Goal: Information Seeking & Learning: Learn about a topic

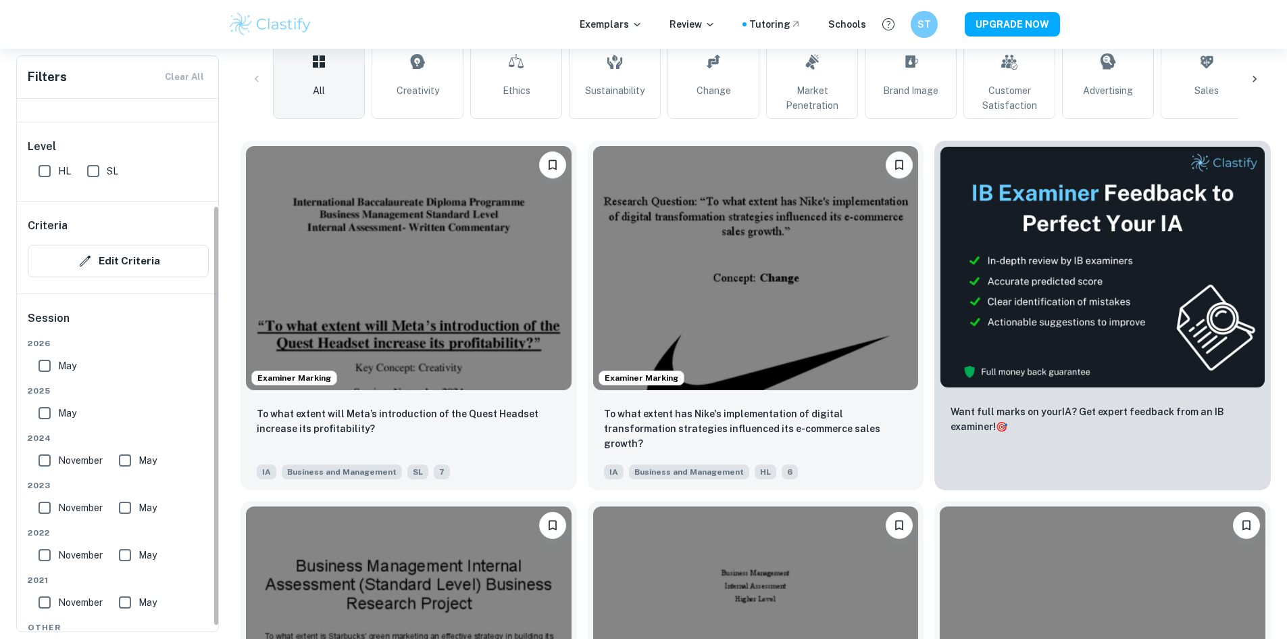
scroll to position [135, 0]
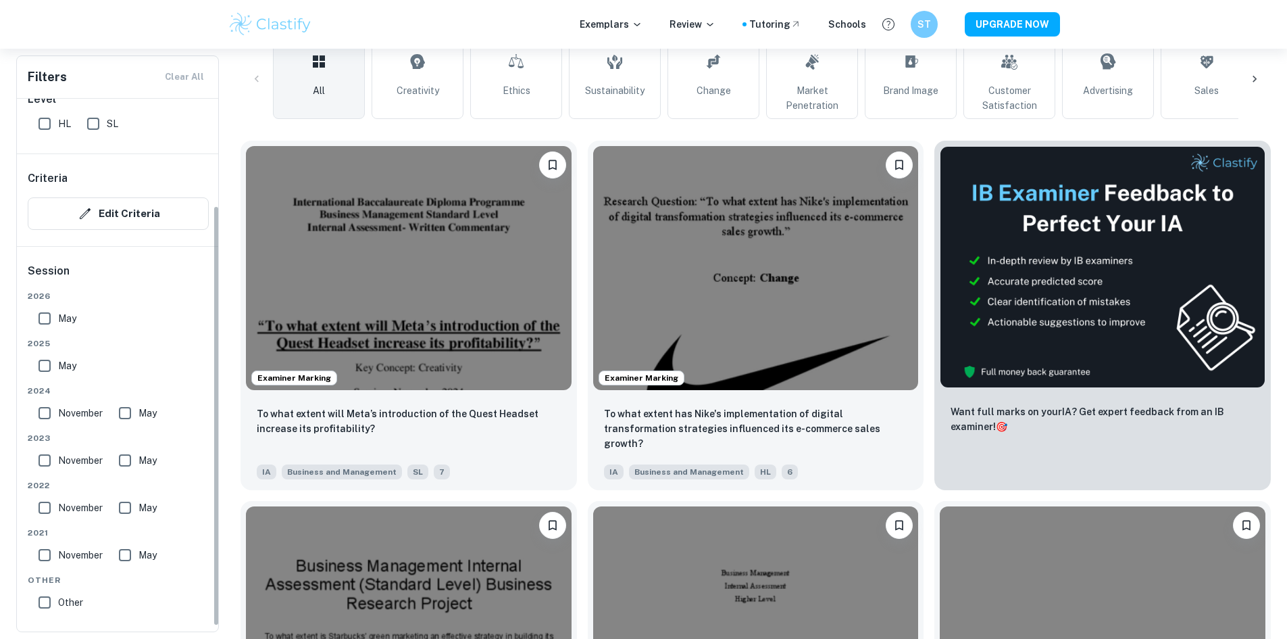
click at [48, 319] on input "May" at bounding box center [44, 318] width 27 height 27
checkbox input "true"
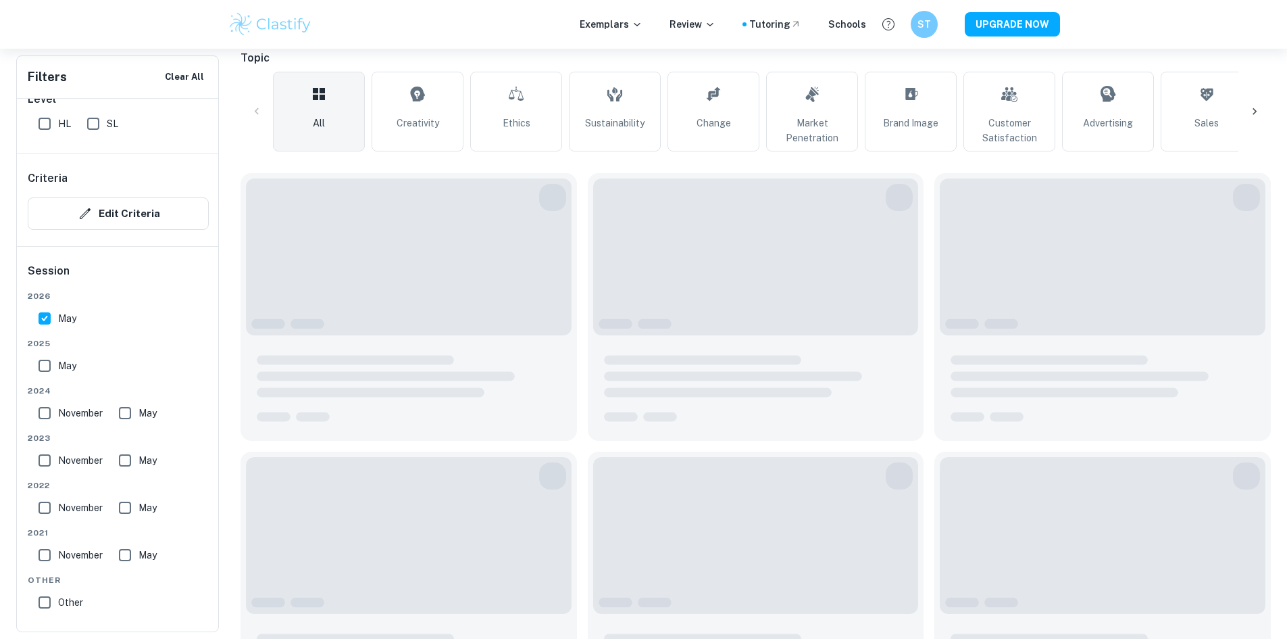
drag, startPoint x: 41, startPoint y: 369, endPoint x: 45, endPoint y: 405, distance: 36.8
click at [41, 368] on input "May" at bounding box center [44, 365] width 27 height 27
checkbox input "true"
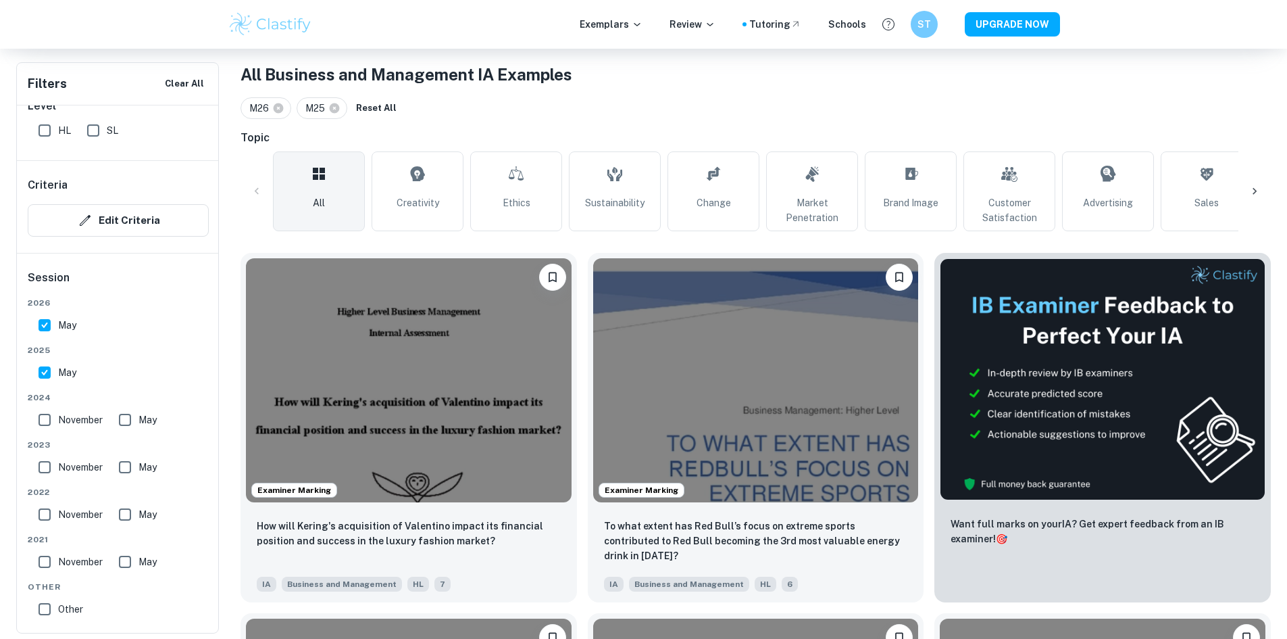
click at [43, 418] on input "November" at bounding box center [44, 419] width 27 height 27
checkbox input "true"
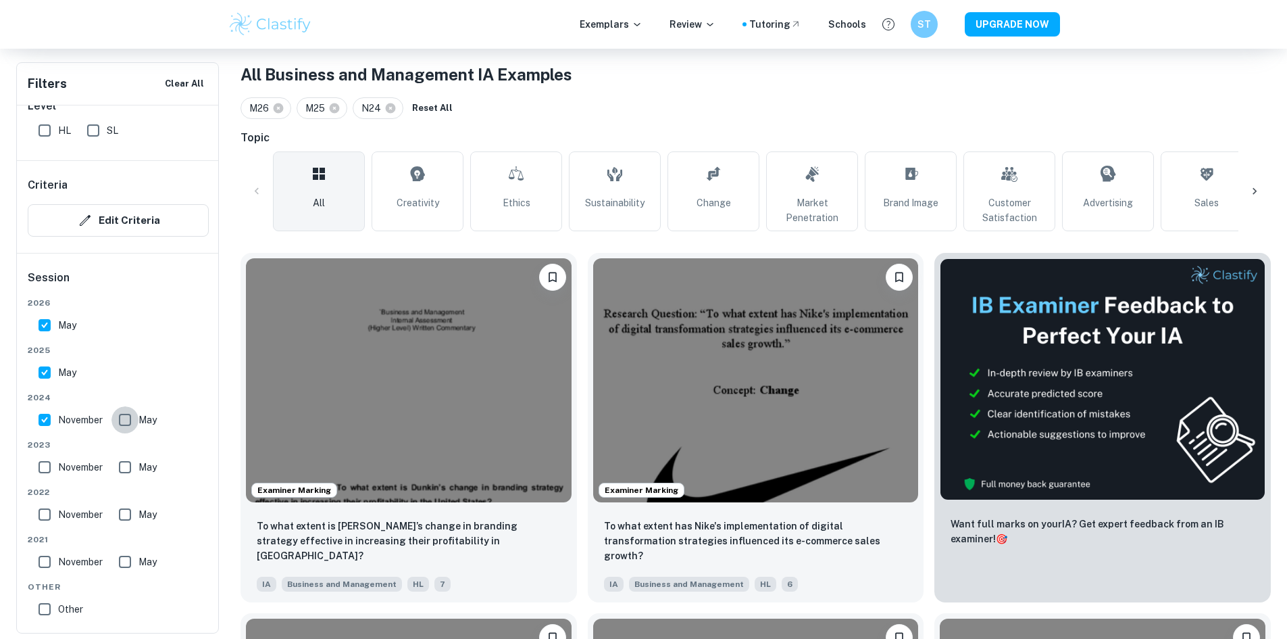
click at [131, 422] on input "May" at bounding box center [124, 419] width 27 height 27
checkbox input "true"
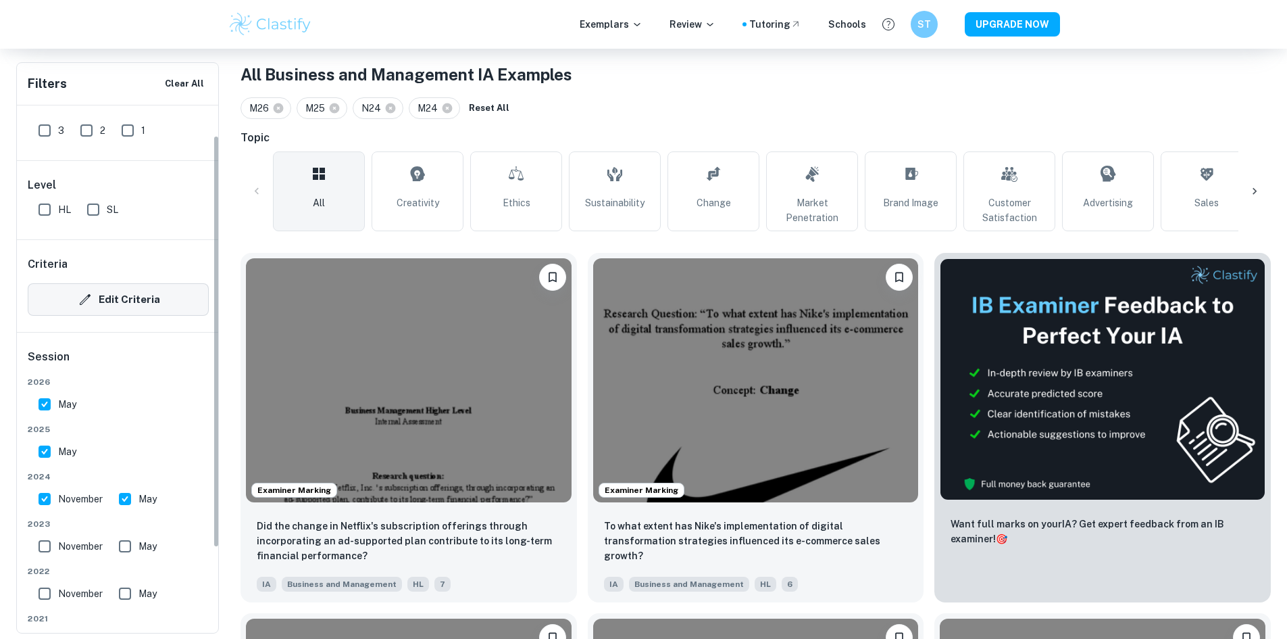
scroll to position [0, 0]
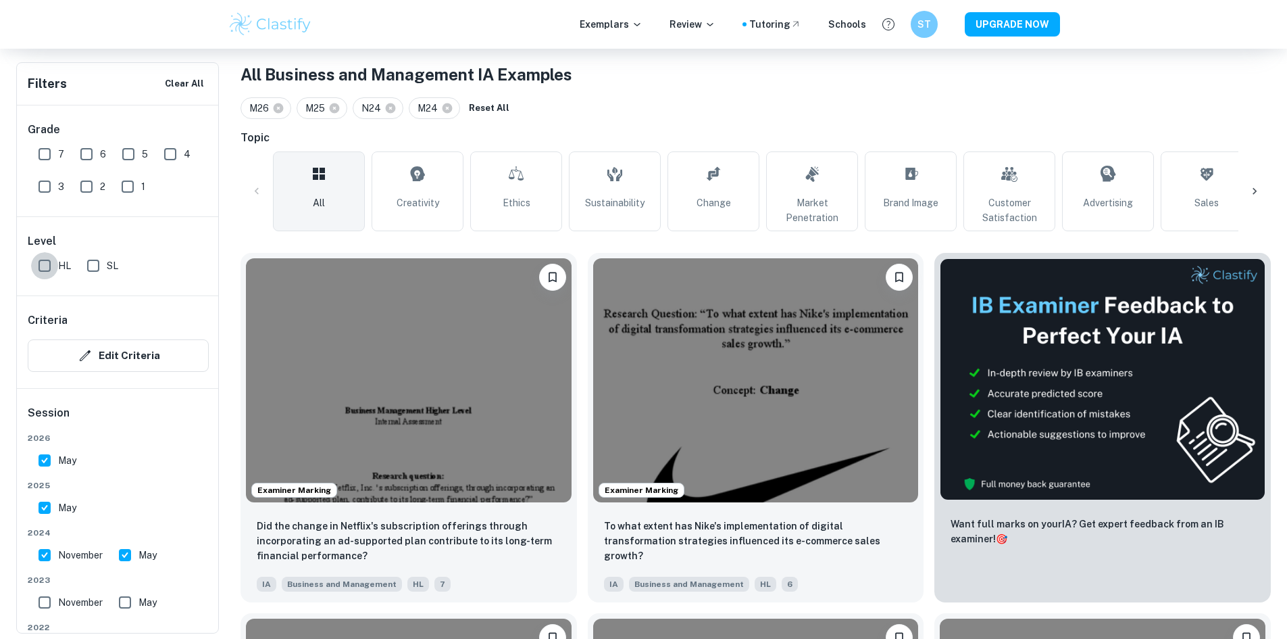
click at [49, 271] on input "HL" at bounding box center [44, 265] width 27 height 27
checkbox input "true"
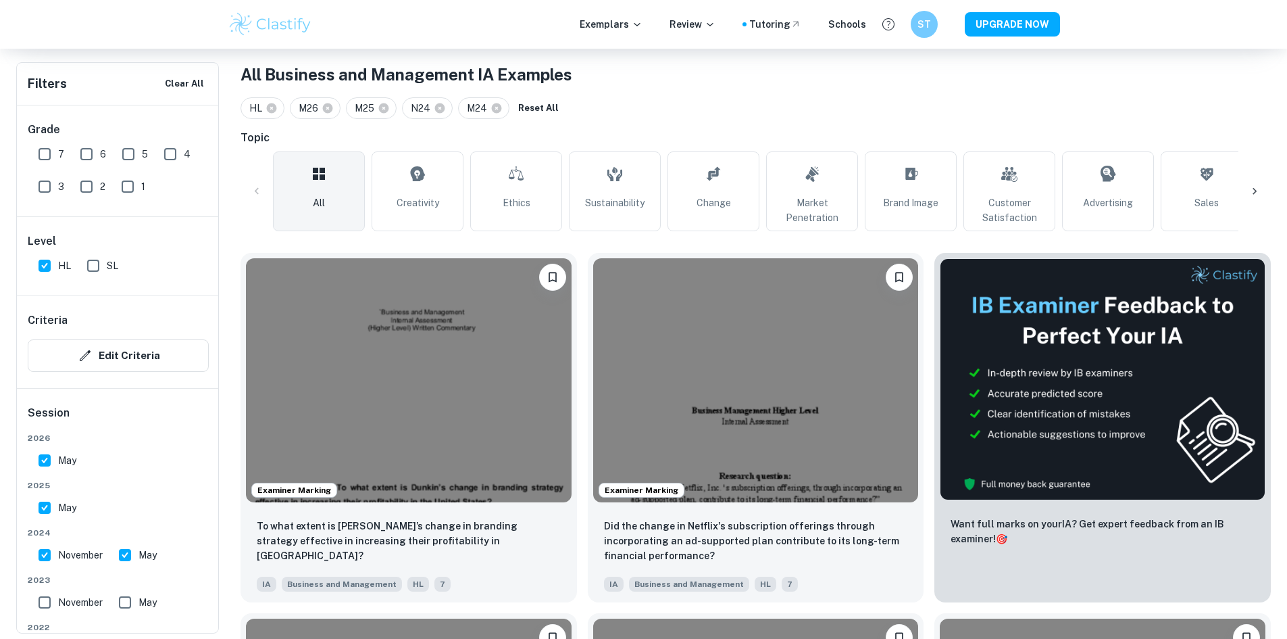
click at [40, 151] on input "7" at bounding box center [44, 154] width 27 height 27
checkbox input "true"
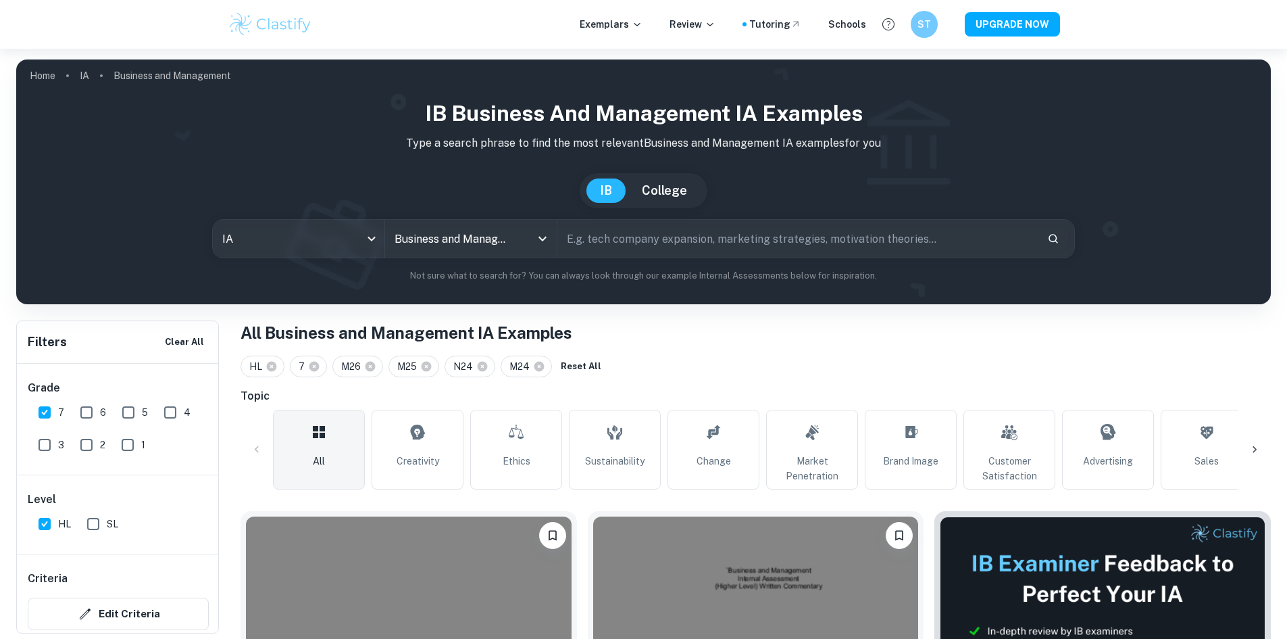
click at [663, 241] on input "text" at bounding box center [796, 239] width 479 height 38
type input "STARBUCKS"
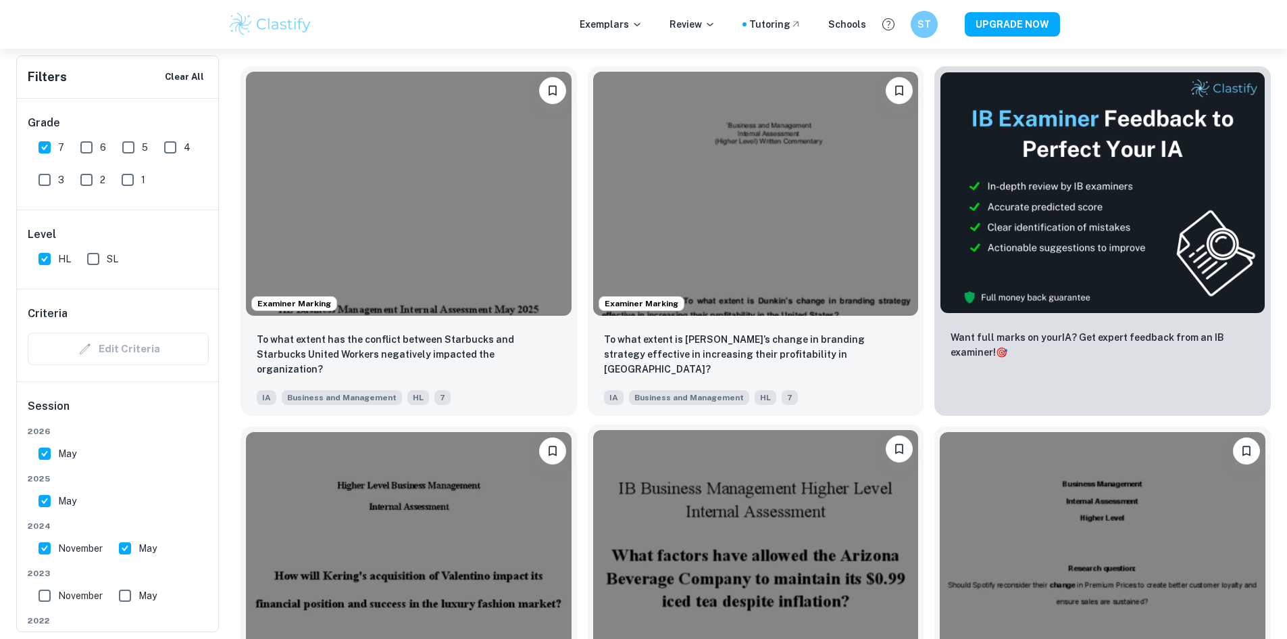
scroll to position [338, 0]
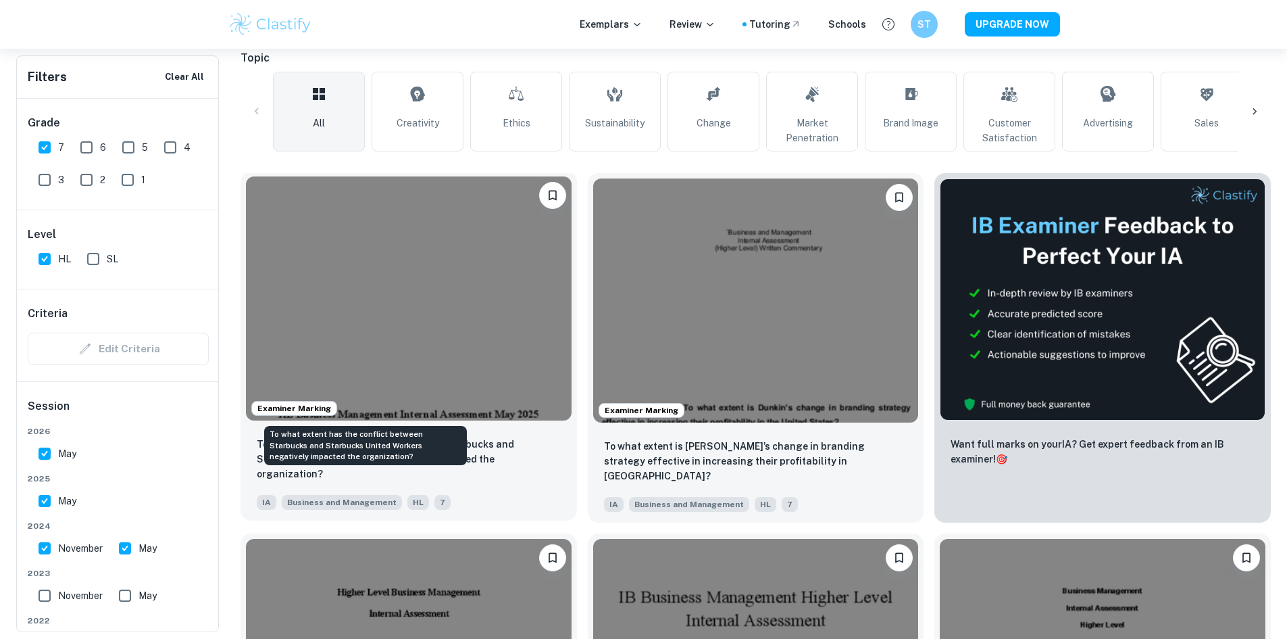
click at [415, 437] on p "To what extent has the conflict between Starbucks and Starbucks United Workers …" at bounding box center [409, 459] width 304 height 45
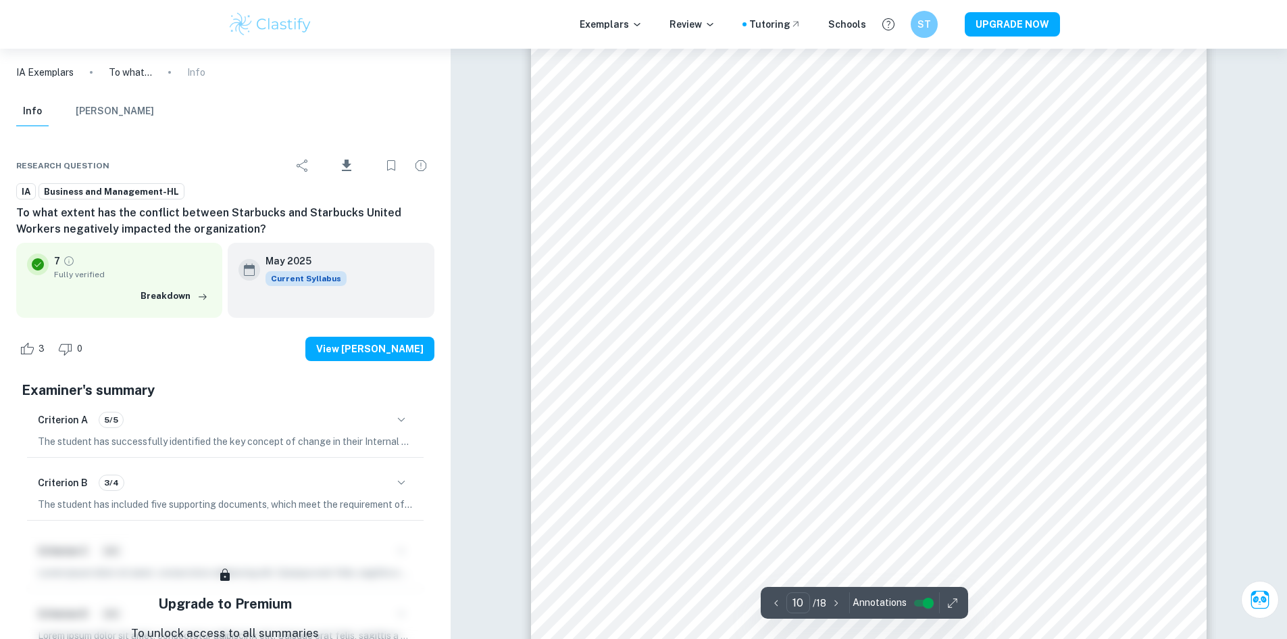
scroll to position [8515, 0]
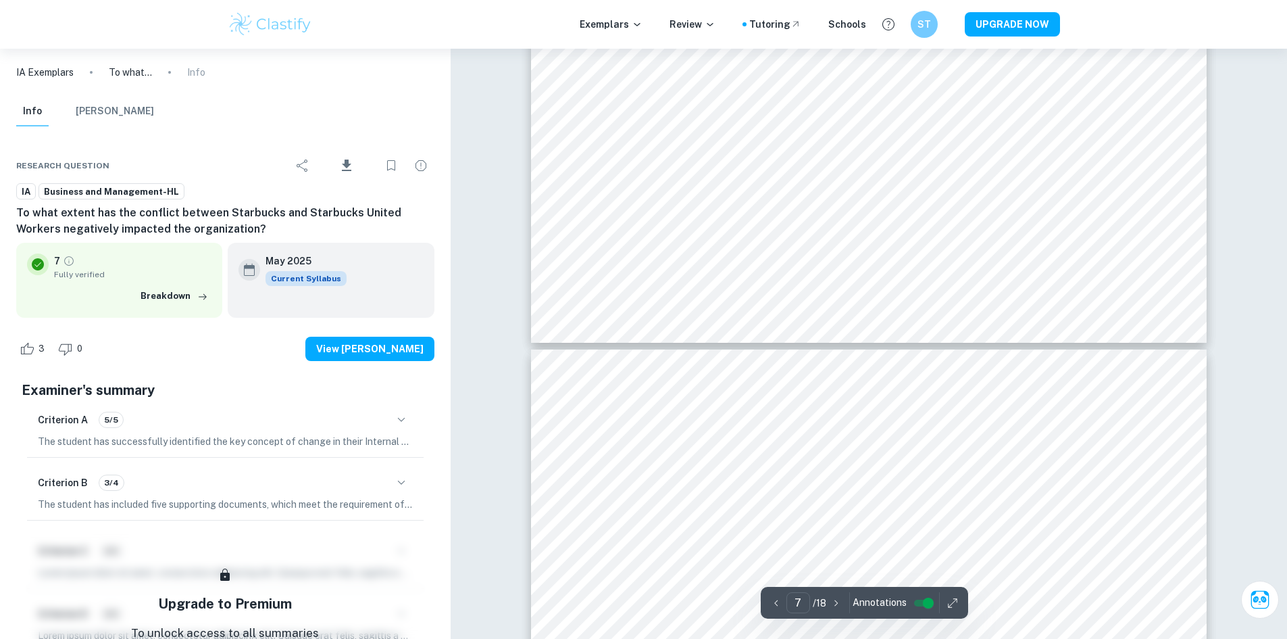
type input "6"
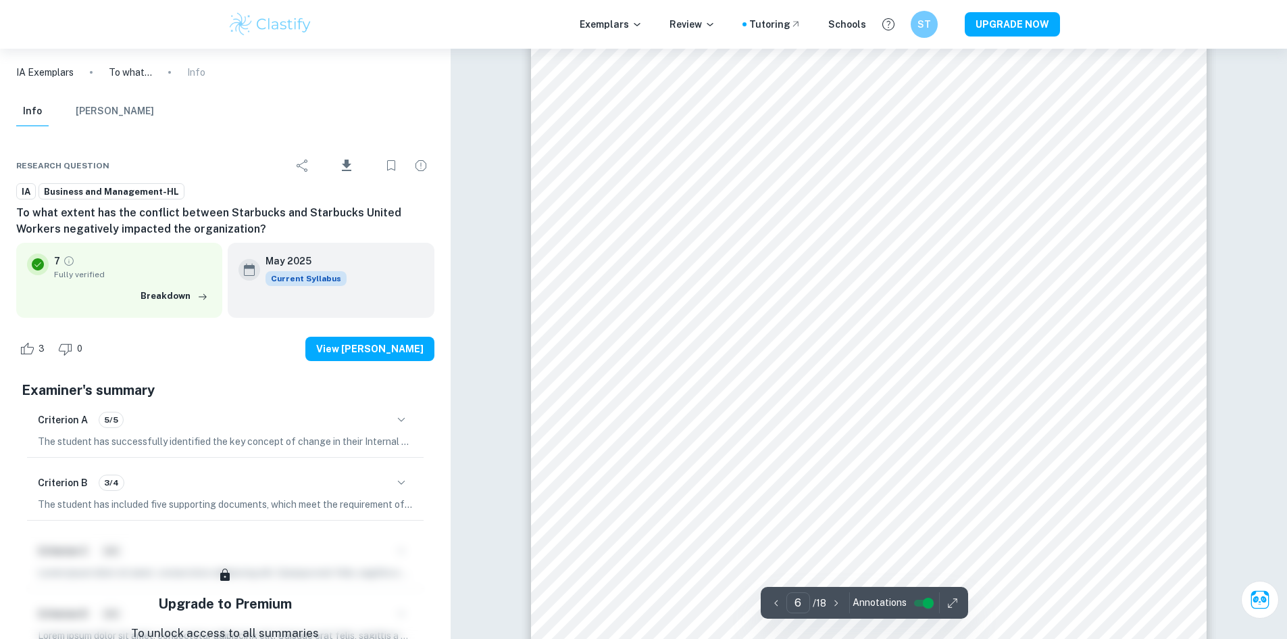
scroll to position [4528, 0]
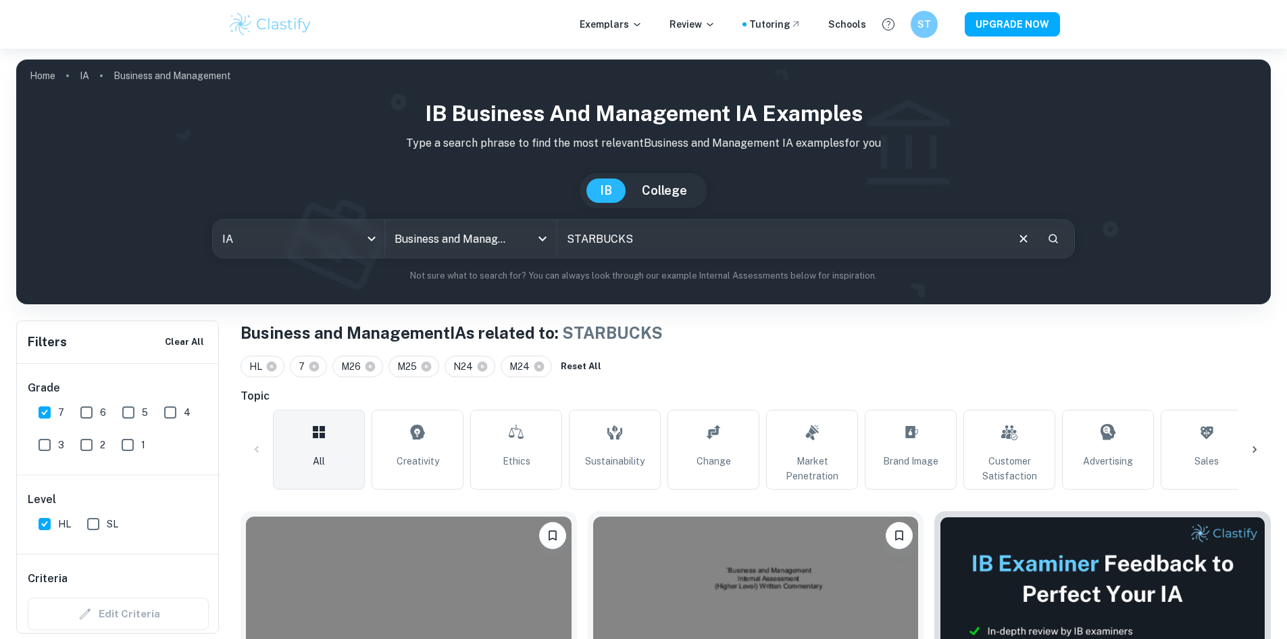
click at [626, 234] on input "STARBUCKS" at bounding box center [781, 239] width 448 height 38
drag, startPoint x: 633, startPoint y: 239, endPoint x: 570, endPoint y: 243, distance: 62.3
click at [570, 243] on input "STARBUCKS" at bounding box center [781, 239] width 448 height 38
type input "SUATAINABILITY"
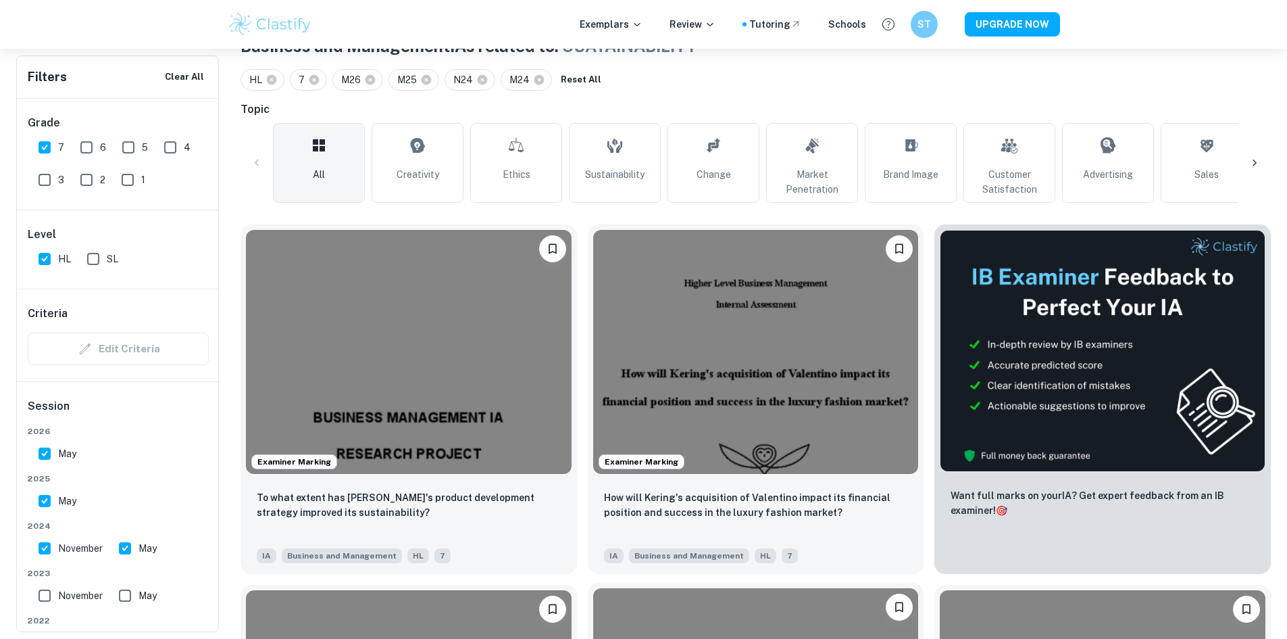
scroll to position [270, 0]
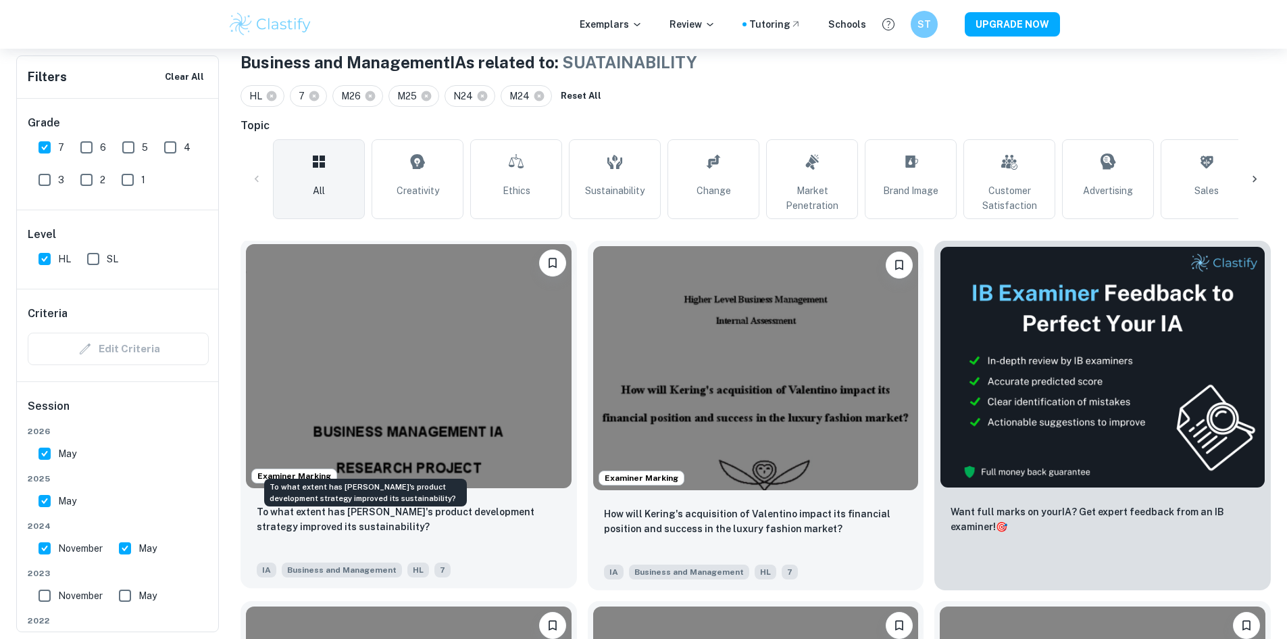
click at [390, 504] on p "To what extent has [PERSON_NAME]'s product development strategy improved its su…" at bounding box center [409, 519] width 304 height 30
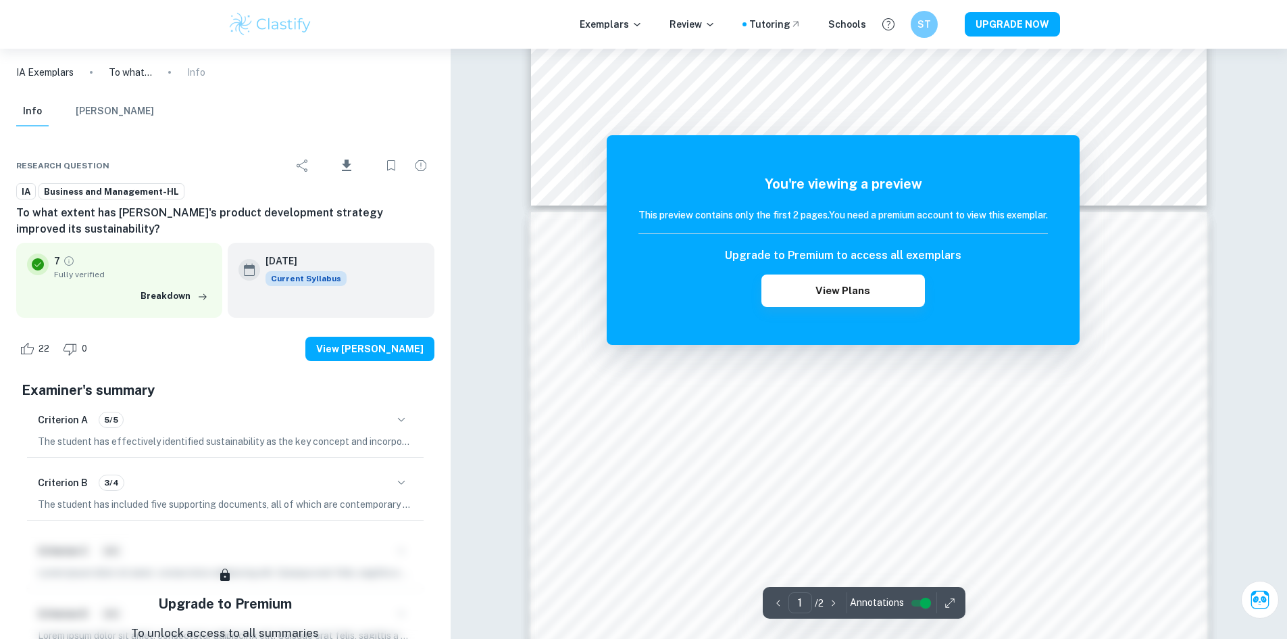
scroll to position [1284, 0]
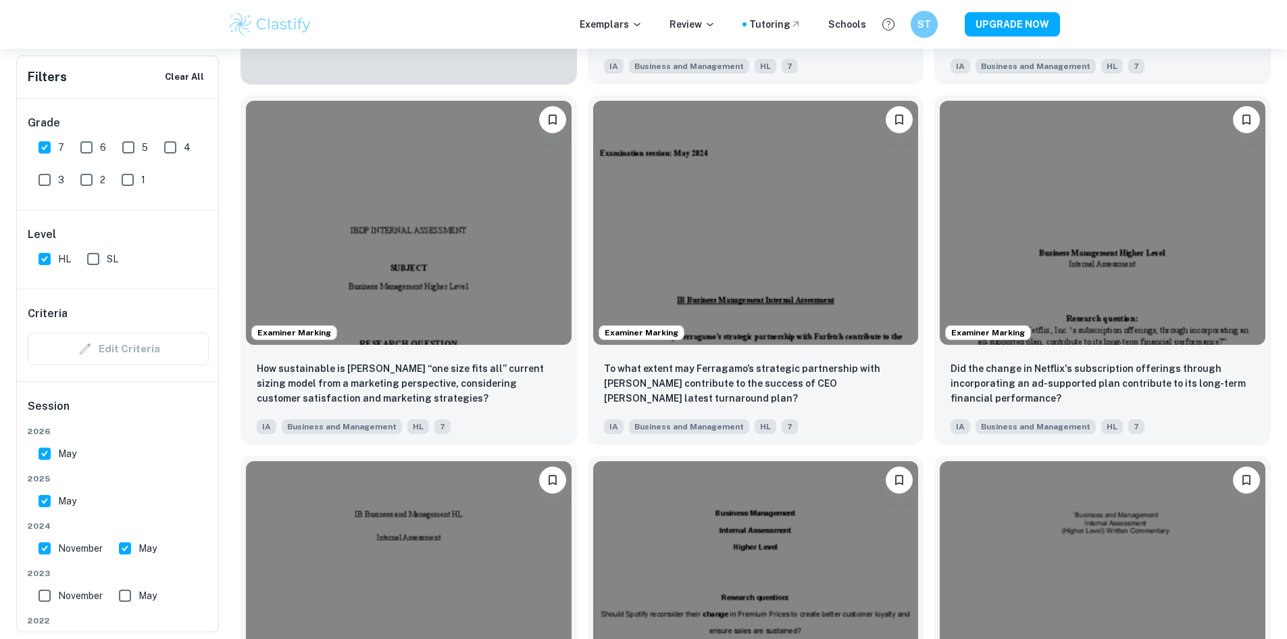
scroll to position [1481, 0]
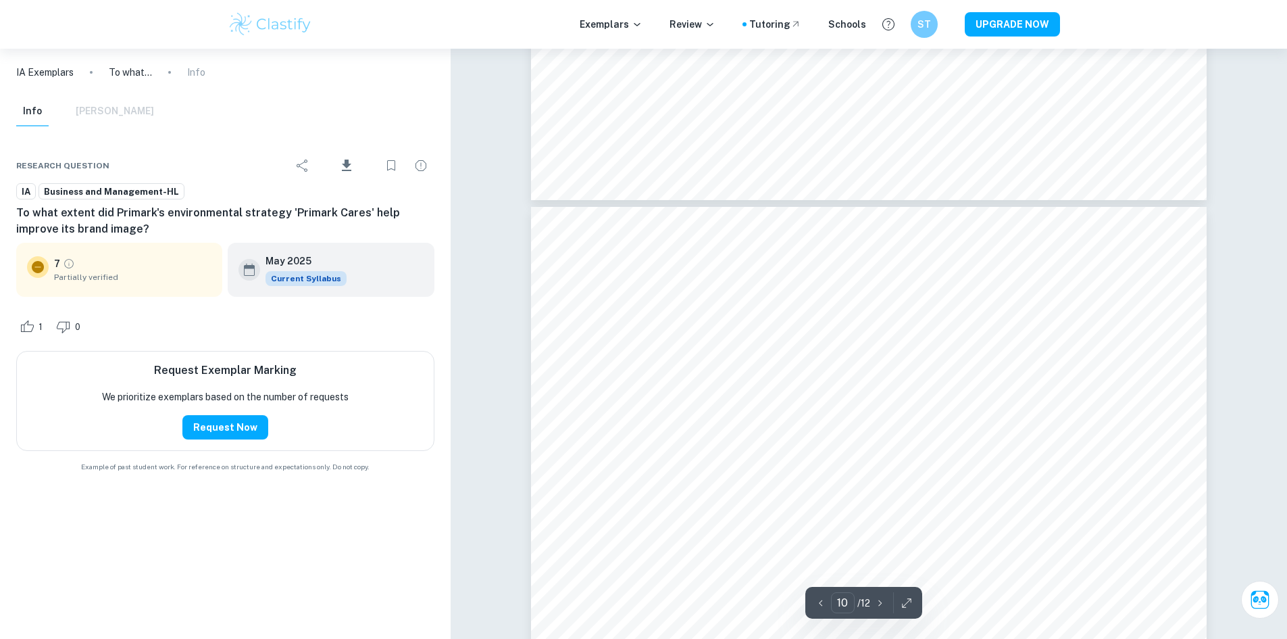
scroll to position [9055, 0]
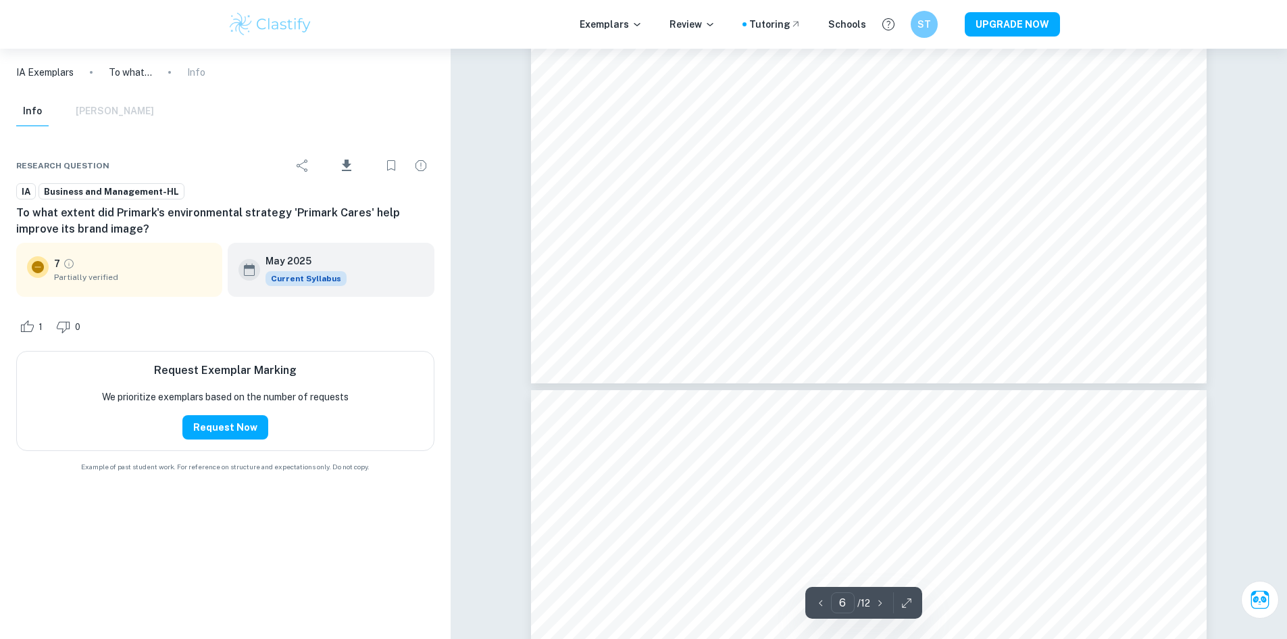
type input "7"
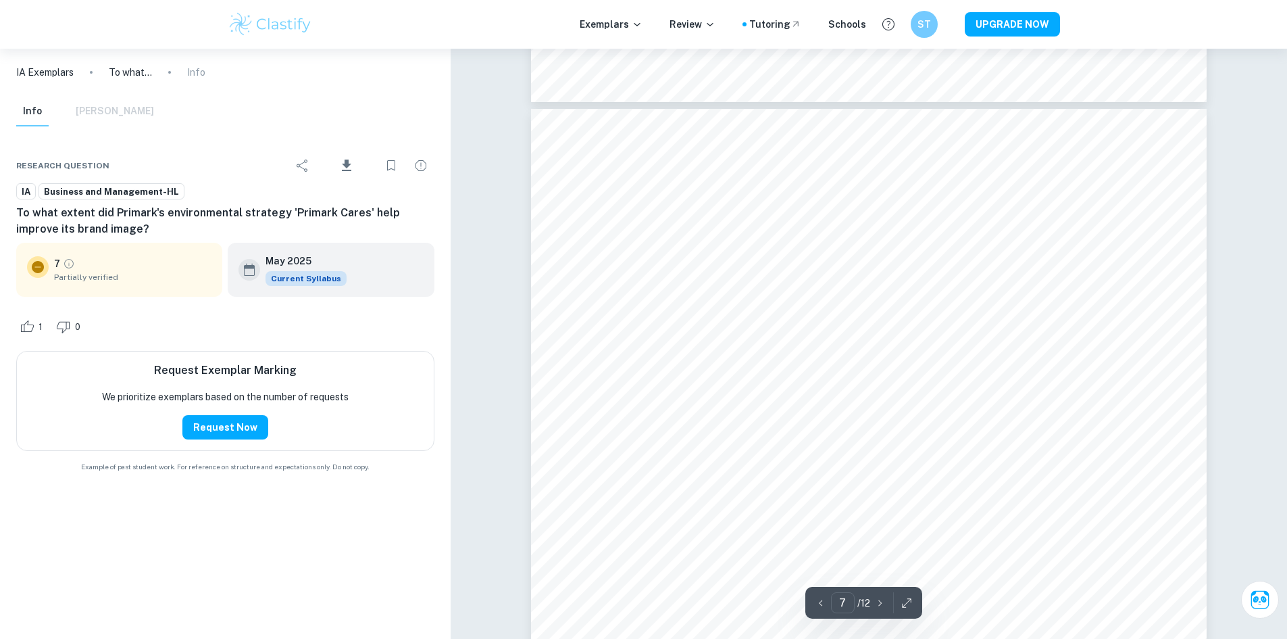
scroll to position [5947, 0]
